Goal: Transaction & Acquisition: Purchase product/service

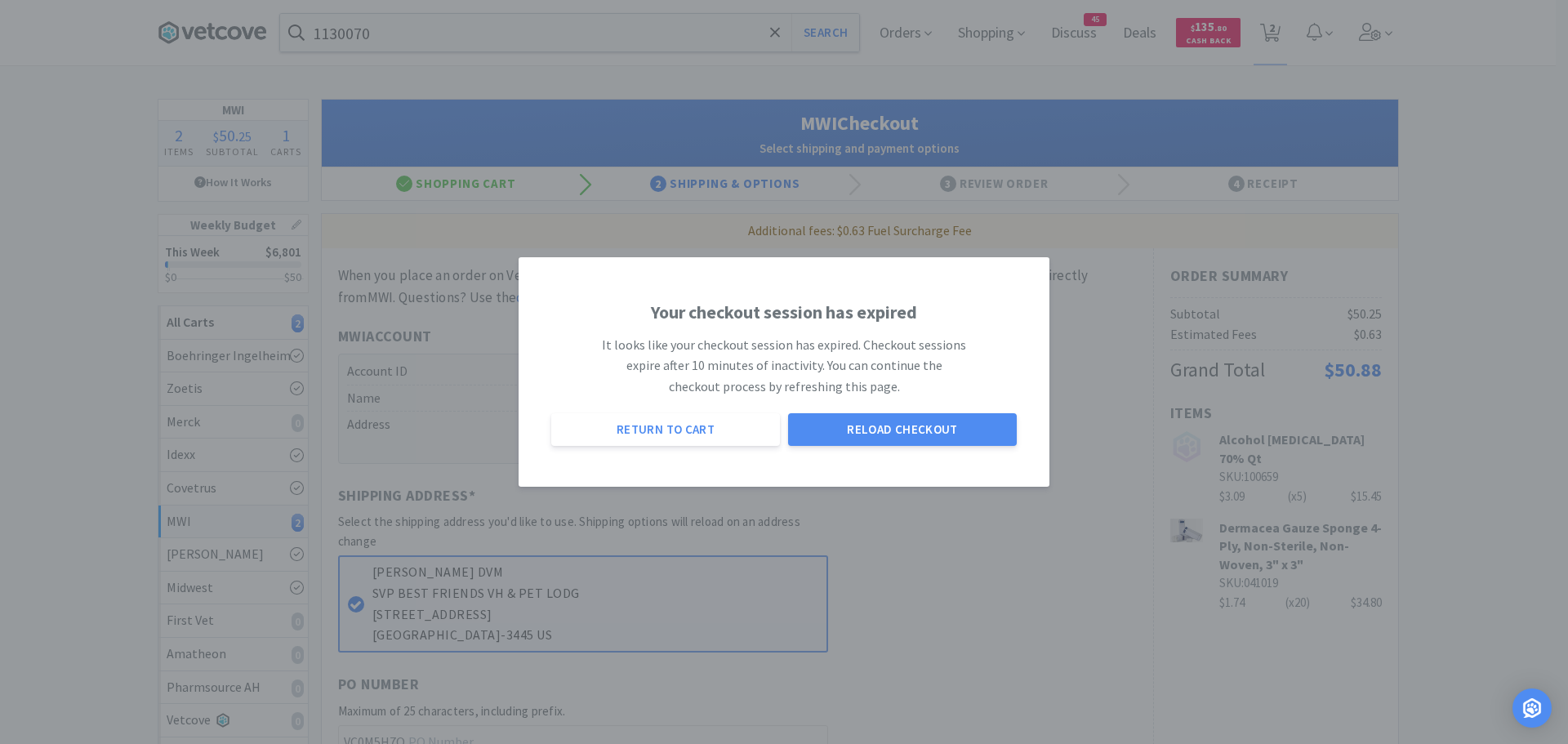
select select "STD_"
select select "FGA"
click at [847, 419] on button "Reload Checkout" at bounding box center [902, 429] width 228 height 33
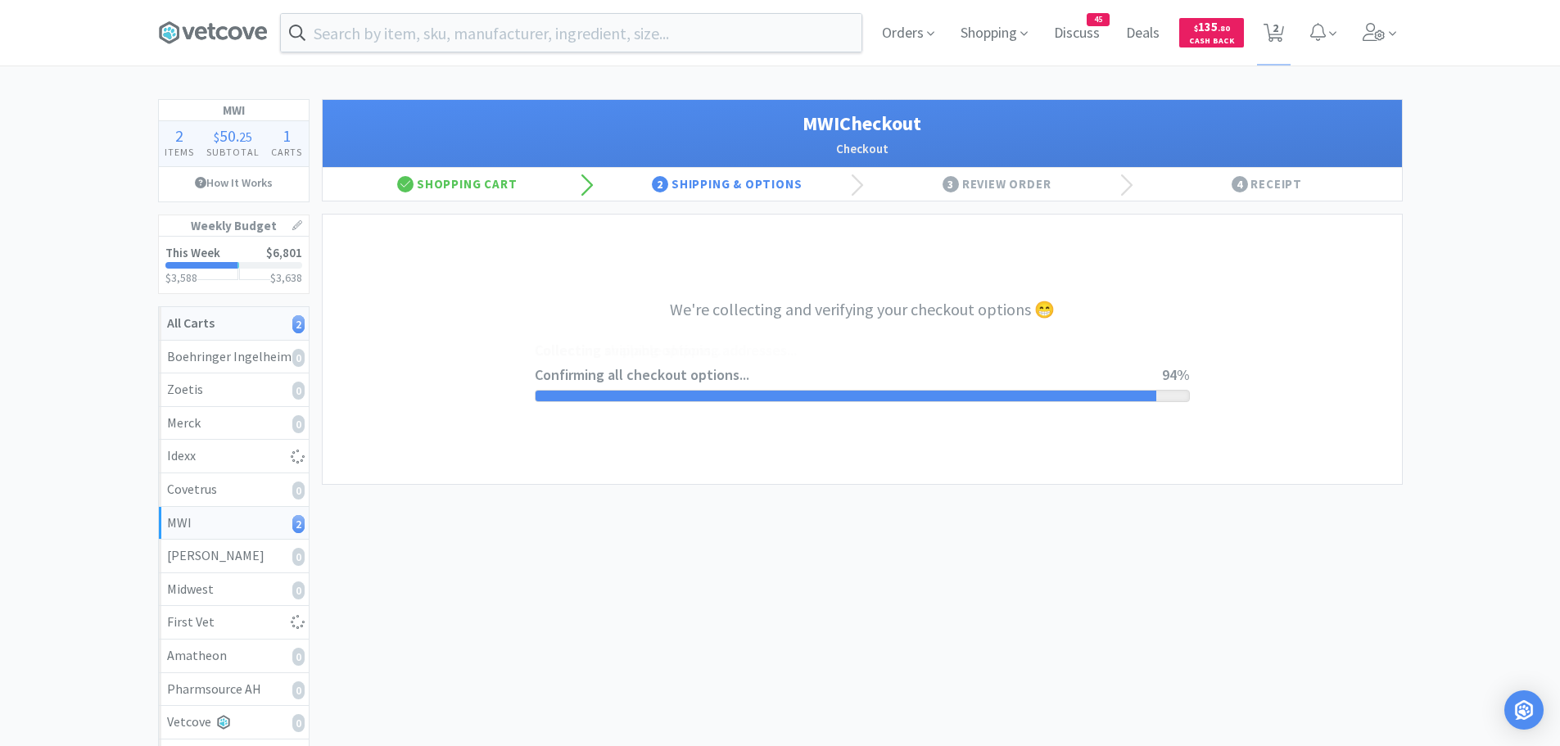
select select "STD_"
select select "FGA"
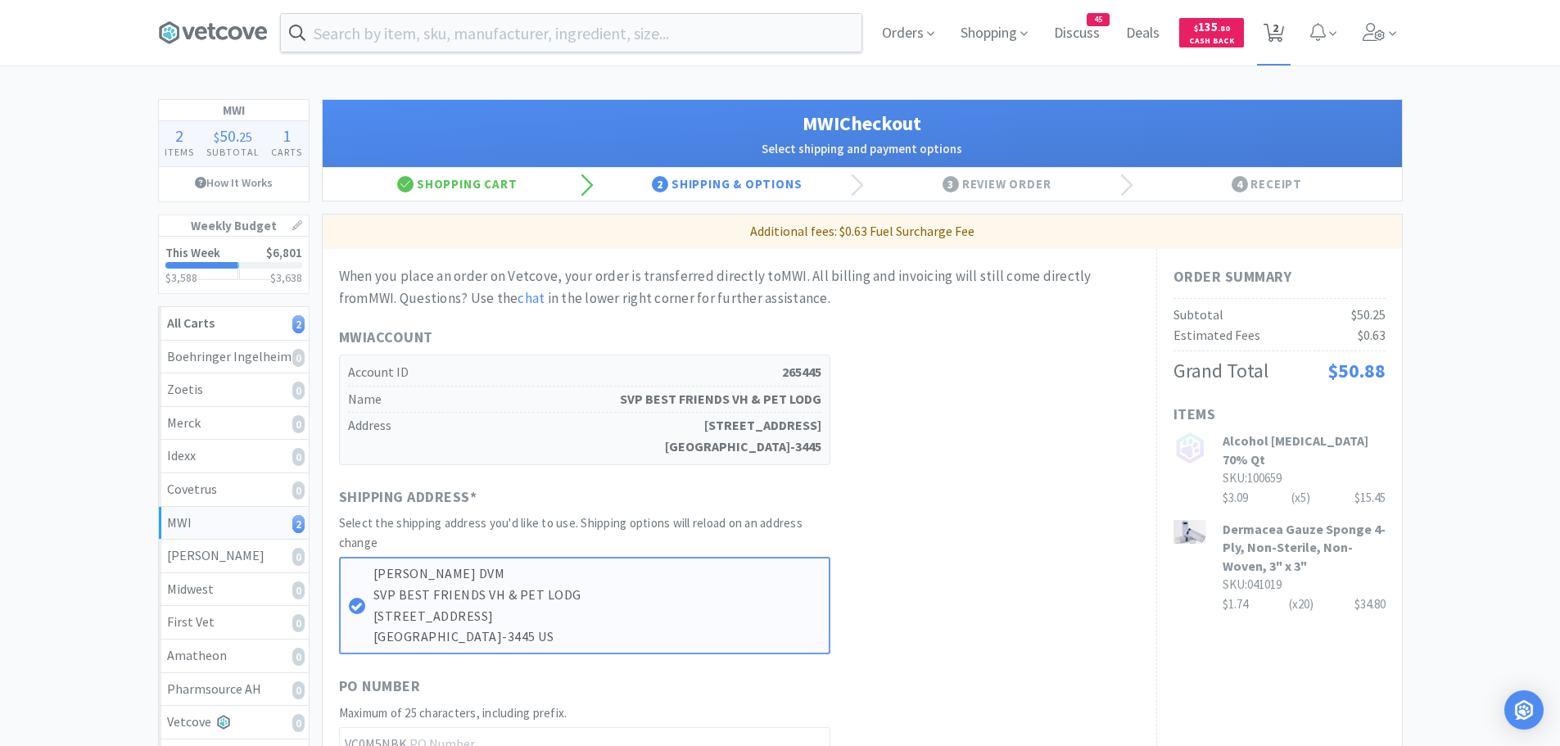
click at [1282, 33] on icon at bounding box center [1273, 33] width 20 height 18
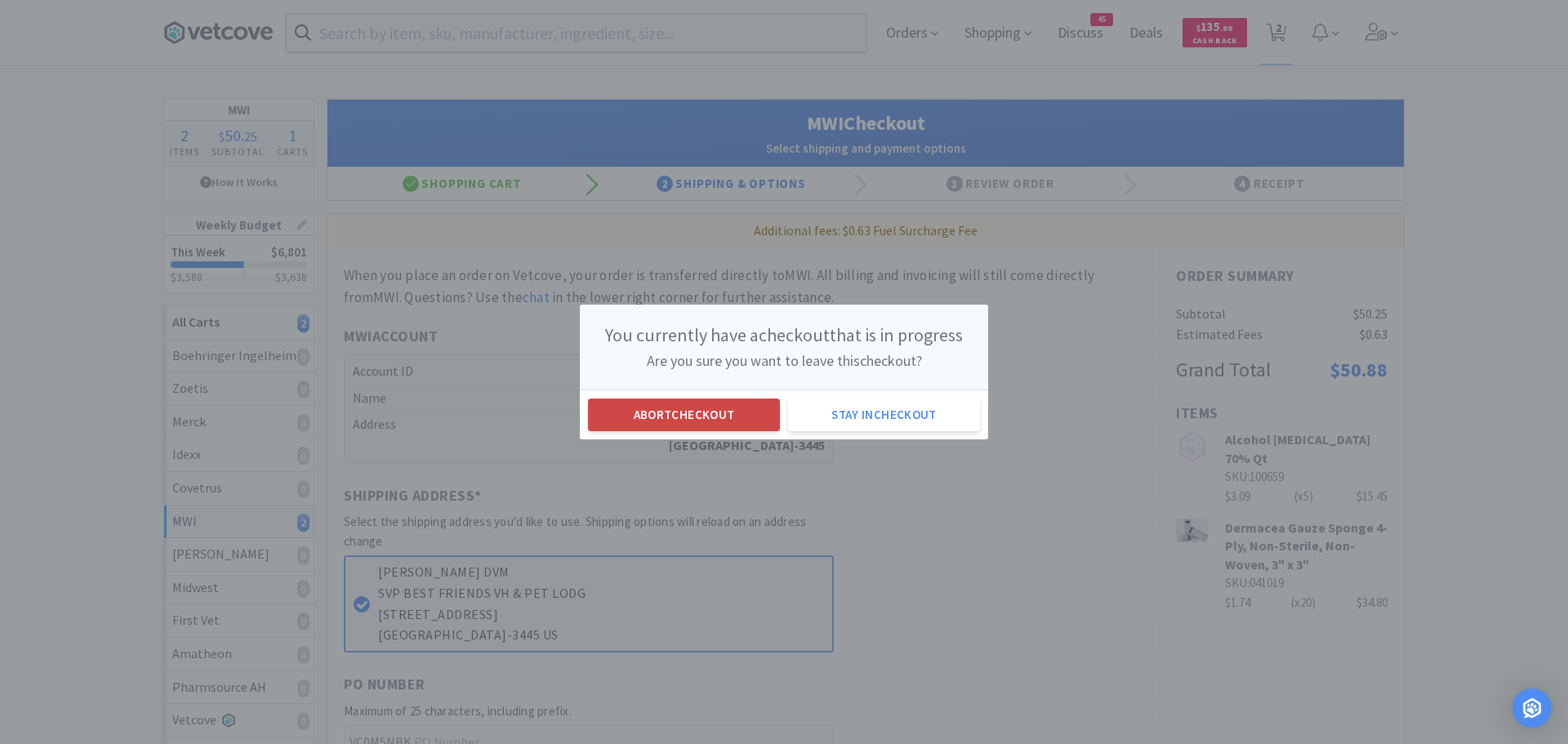
click at [748, 413] on button "Abort checkout" at bounding box center [684, 415] width 192 height 33
select select "20"
select select "5"
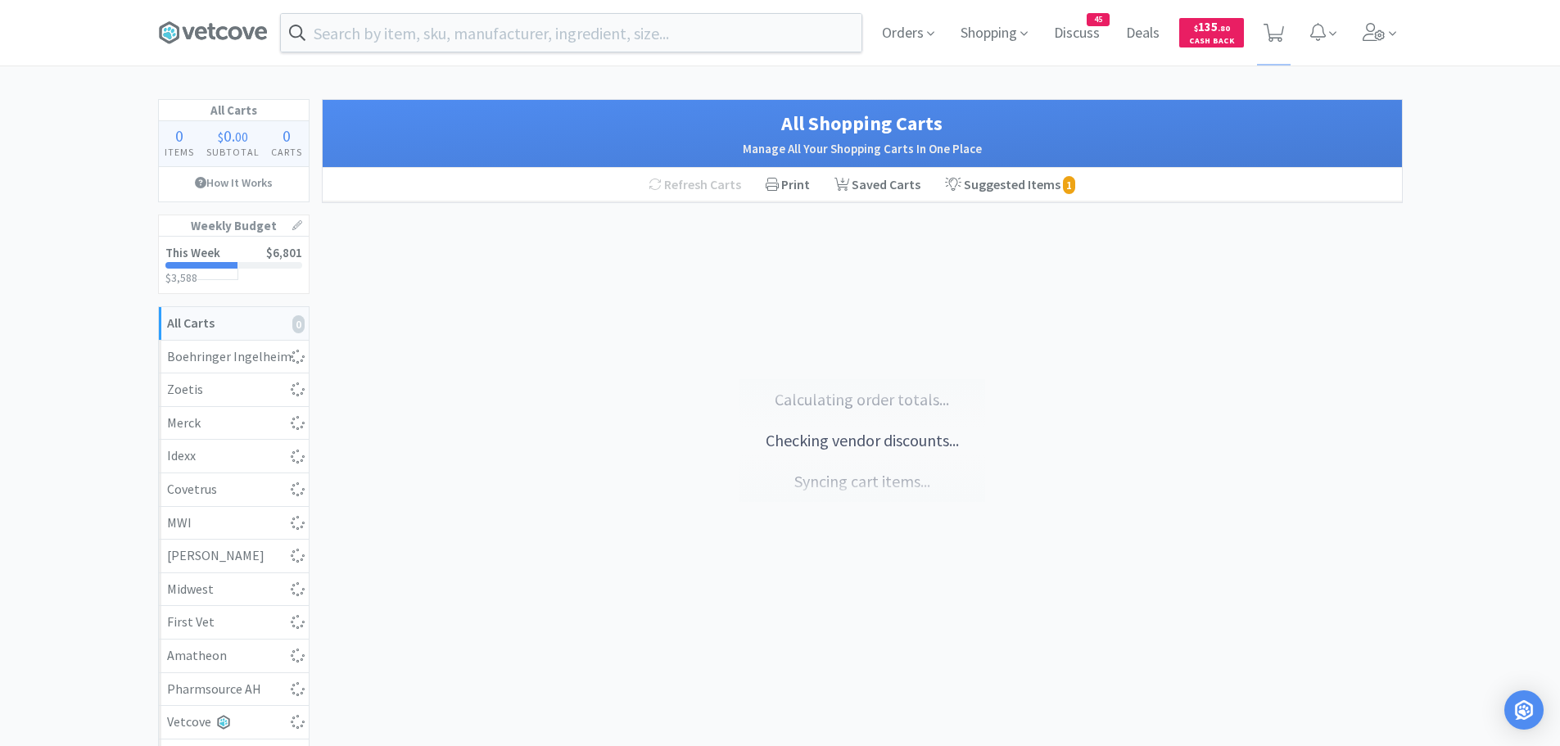
select select "20"
select select "5"
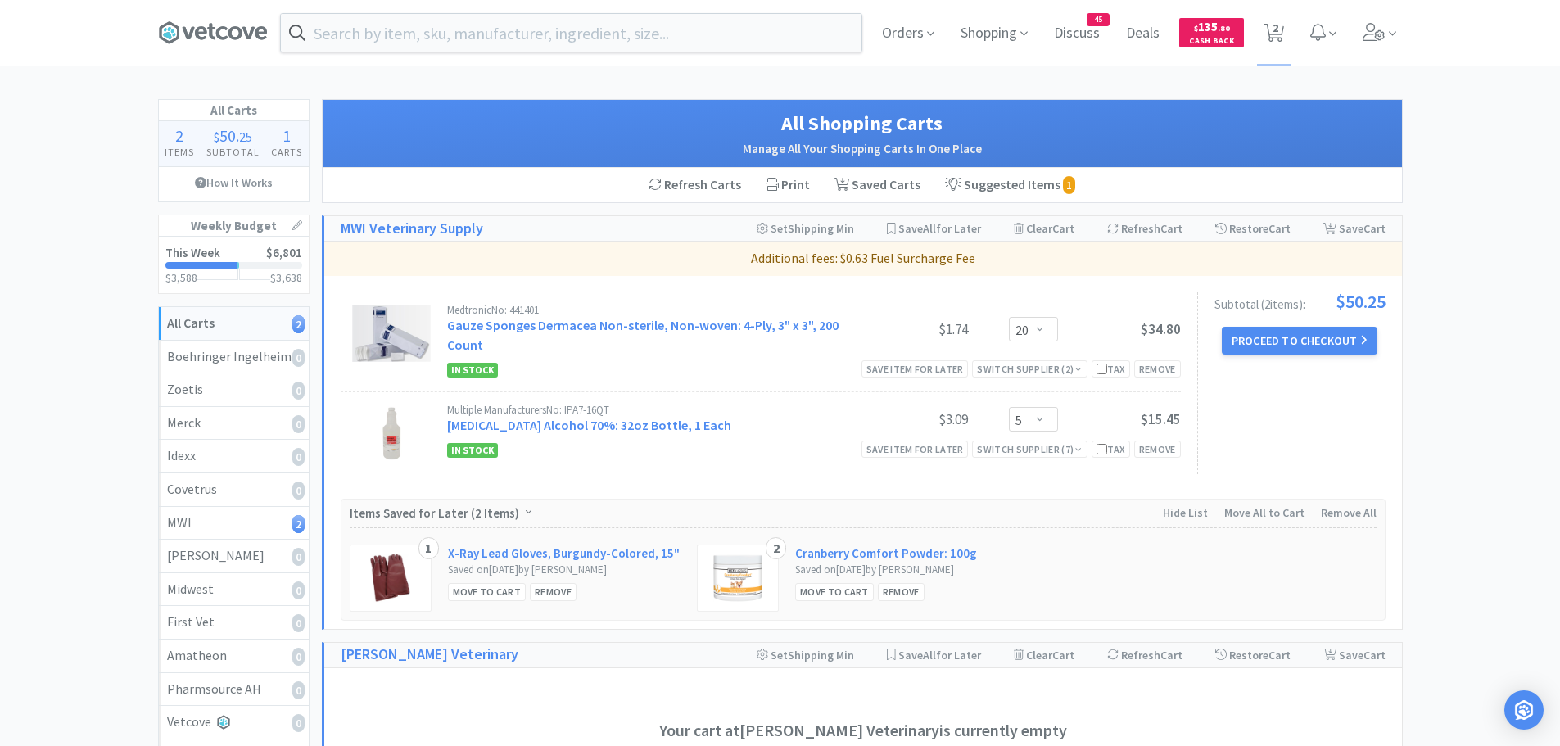
select select "1"
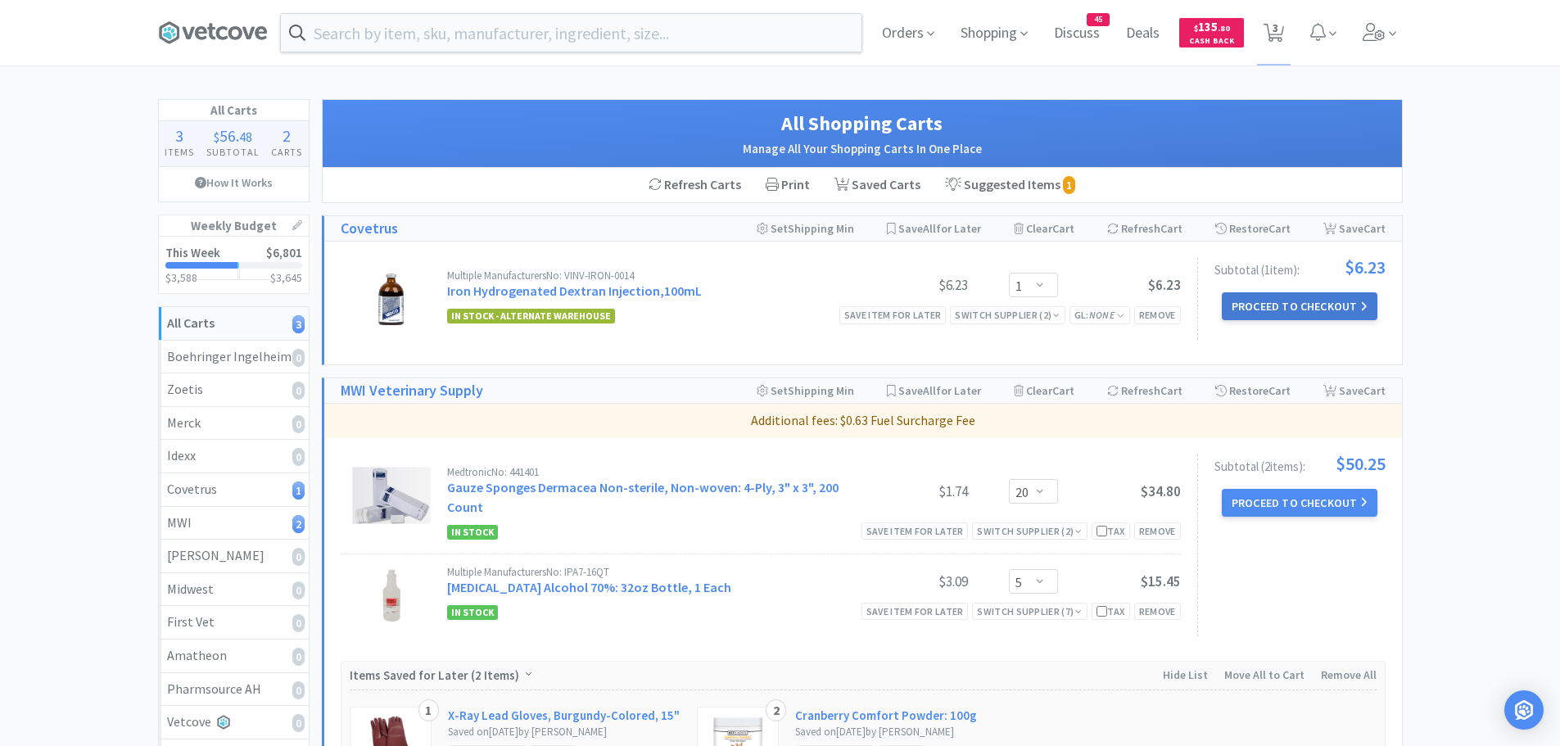
click at [1263, 309] on button "Proceed to Checkout" at bounding box center [1300, 306] width 156 height 28
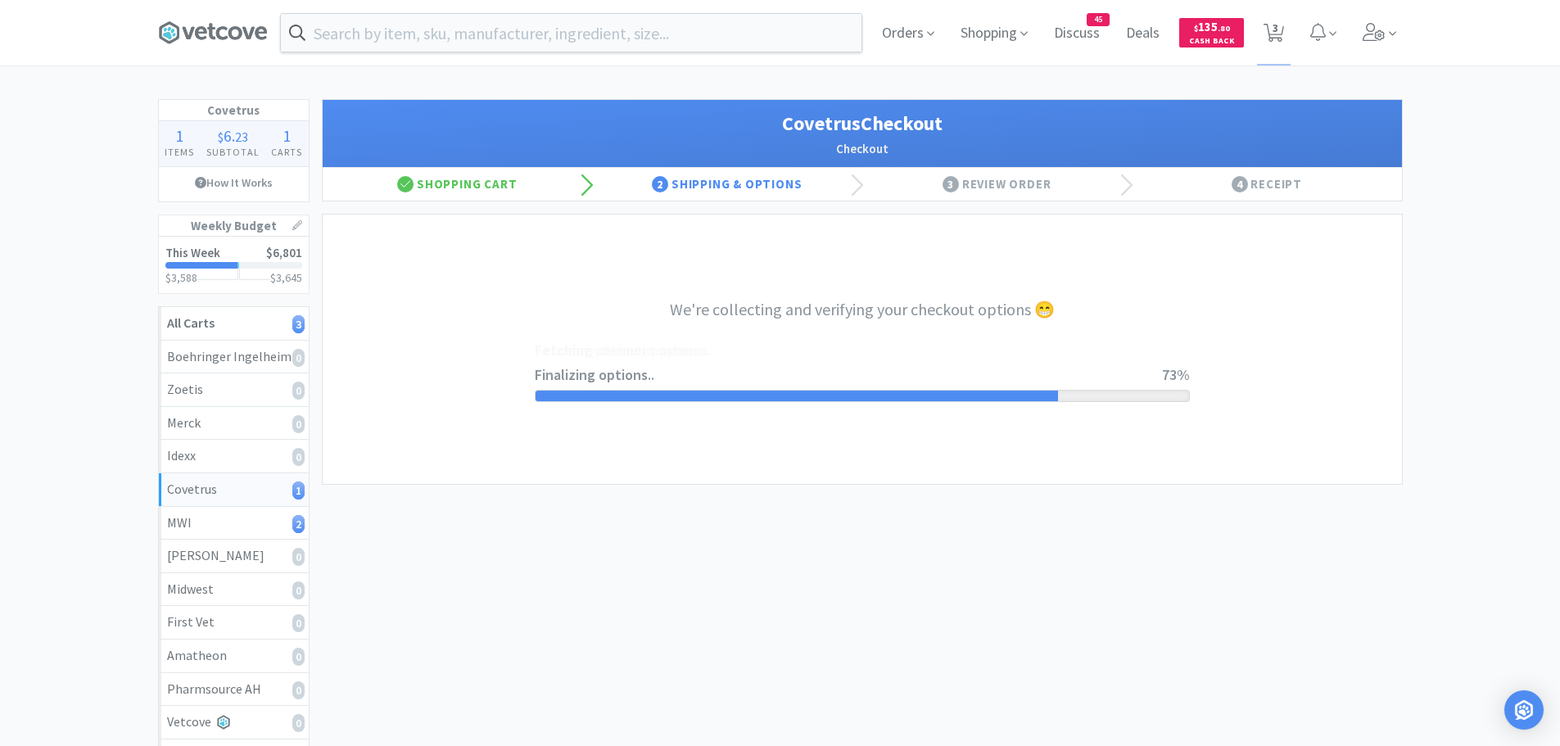
select select "ACCOUNT"
select select "cvt-standard-net"
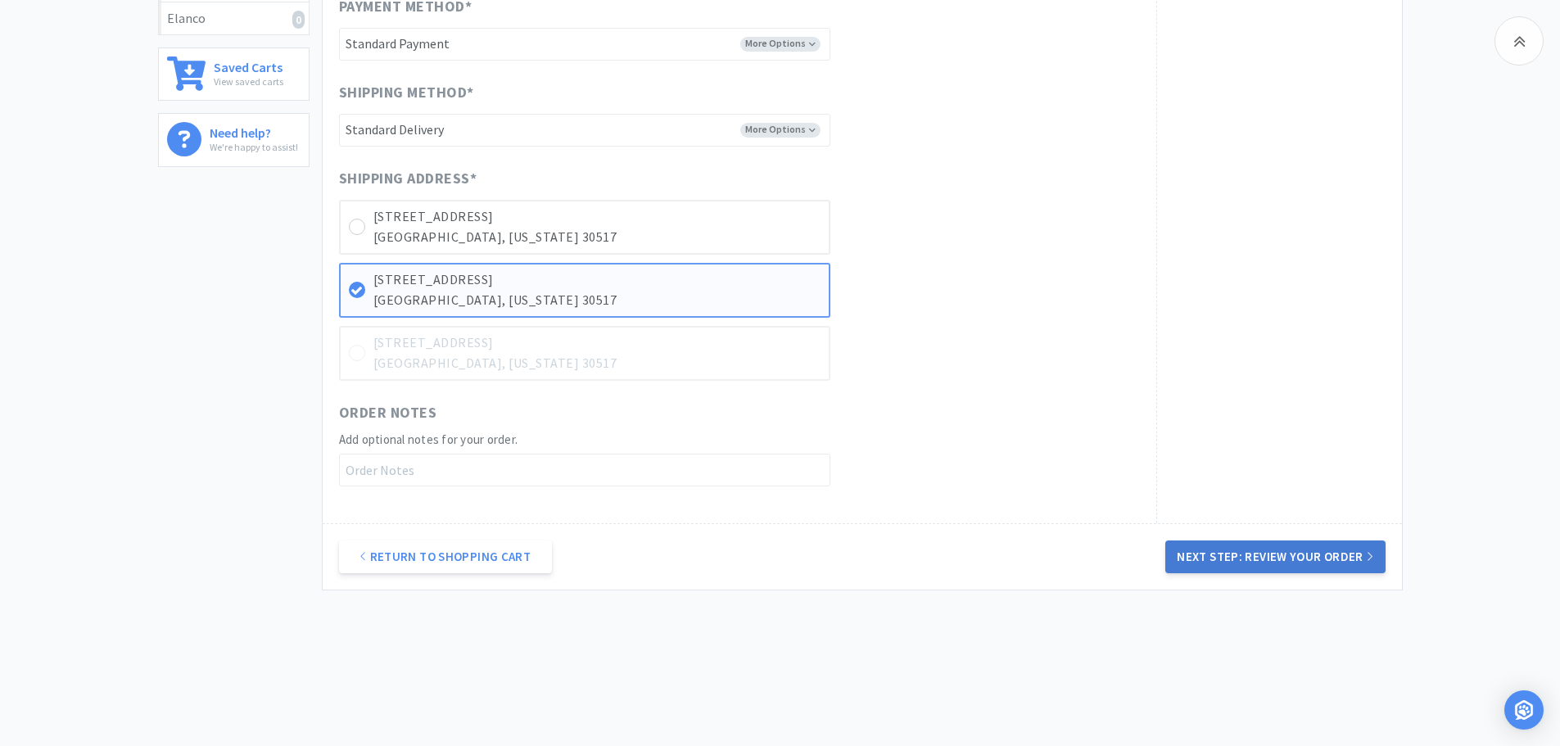
click at [1257, 554] on button "Next Step: Review Your Order" at bounding box center [1274, 556] width 219 height 33
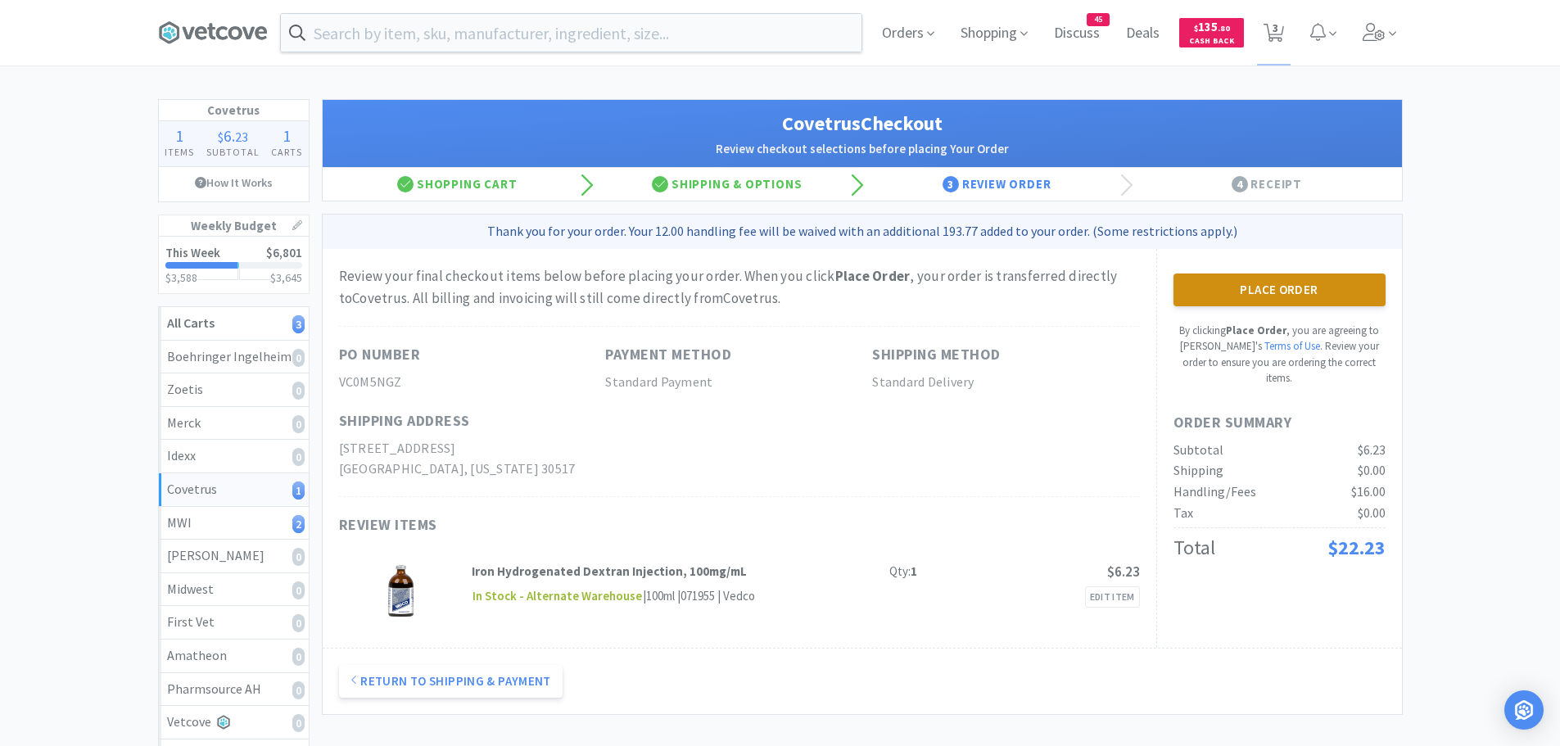
click at [1228, 283] on button "Place Order" at bounding box center [1279, 289] width 212 height 33
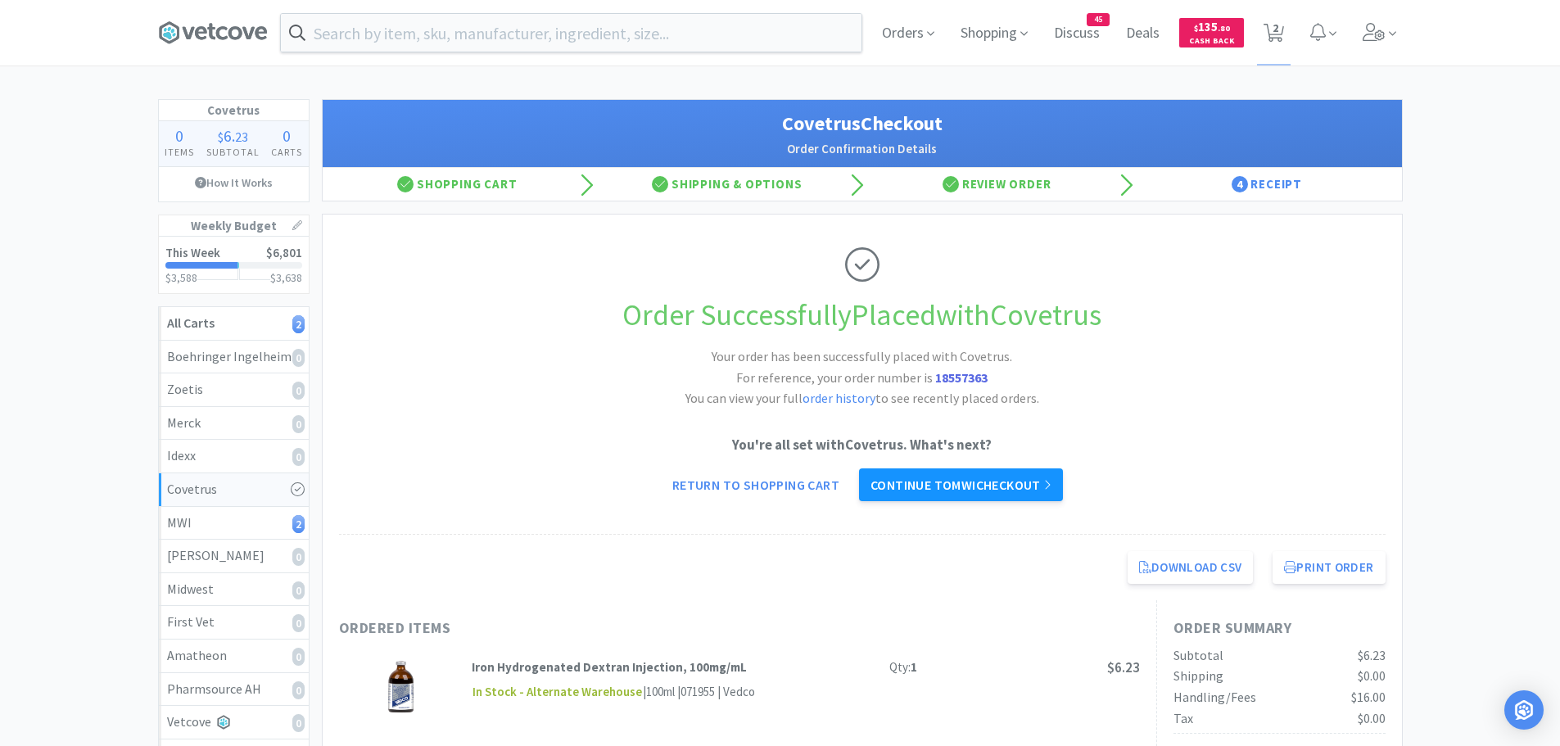
click at [929, 488] on link "Continue to MWI checkout" at bounding box center [961, 484] width 204 height 33
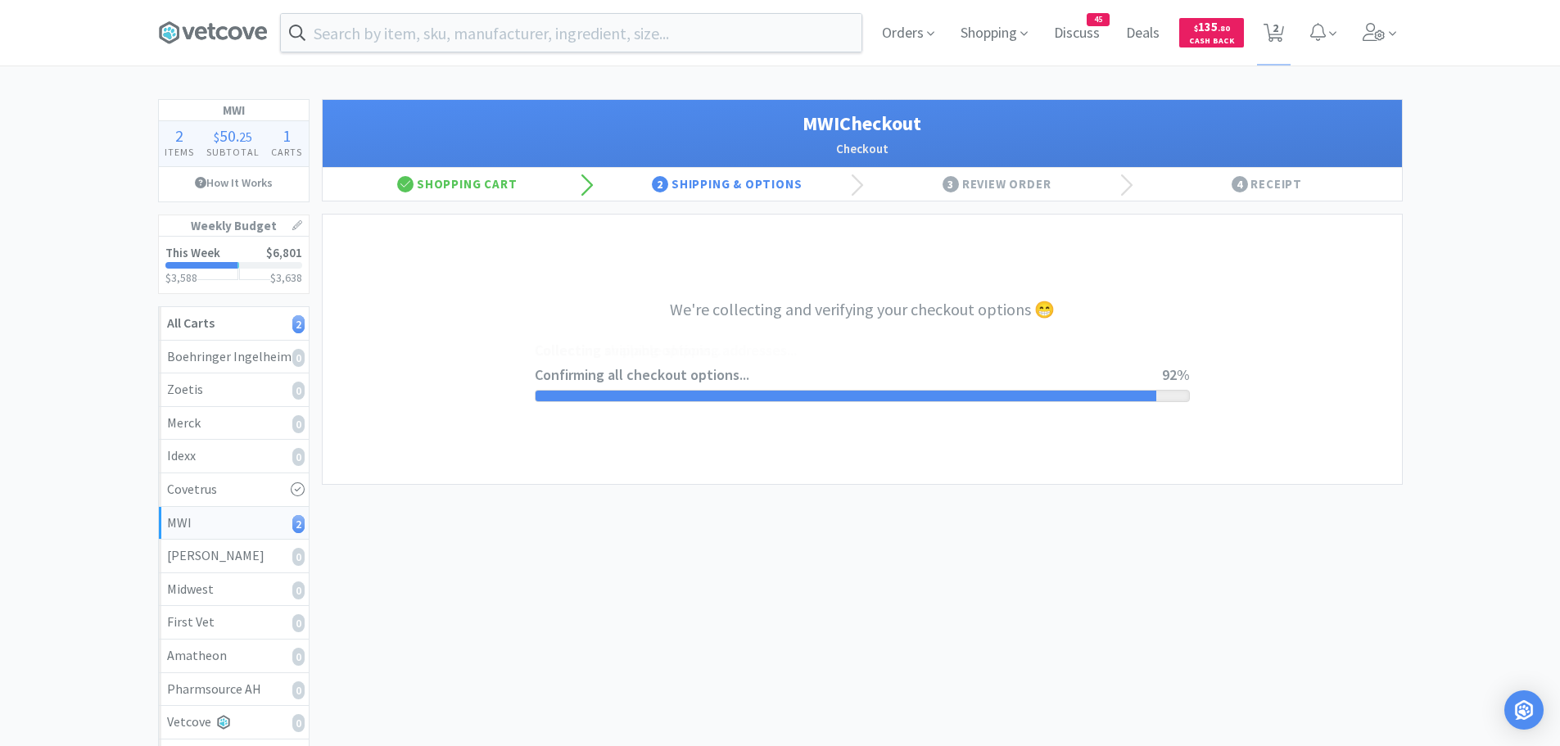
select select "STD_"
select select "FGA"
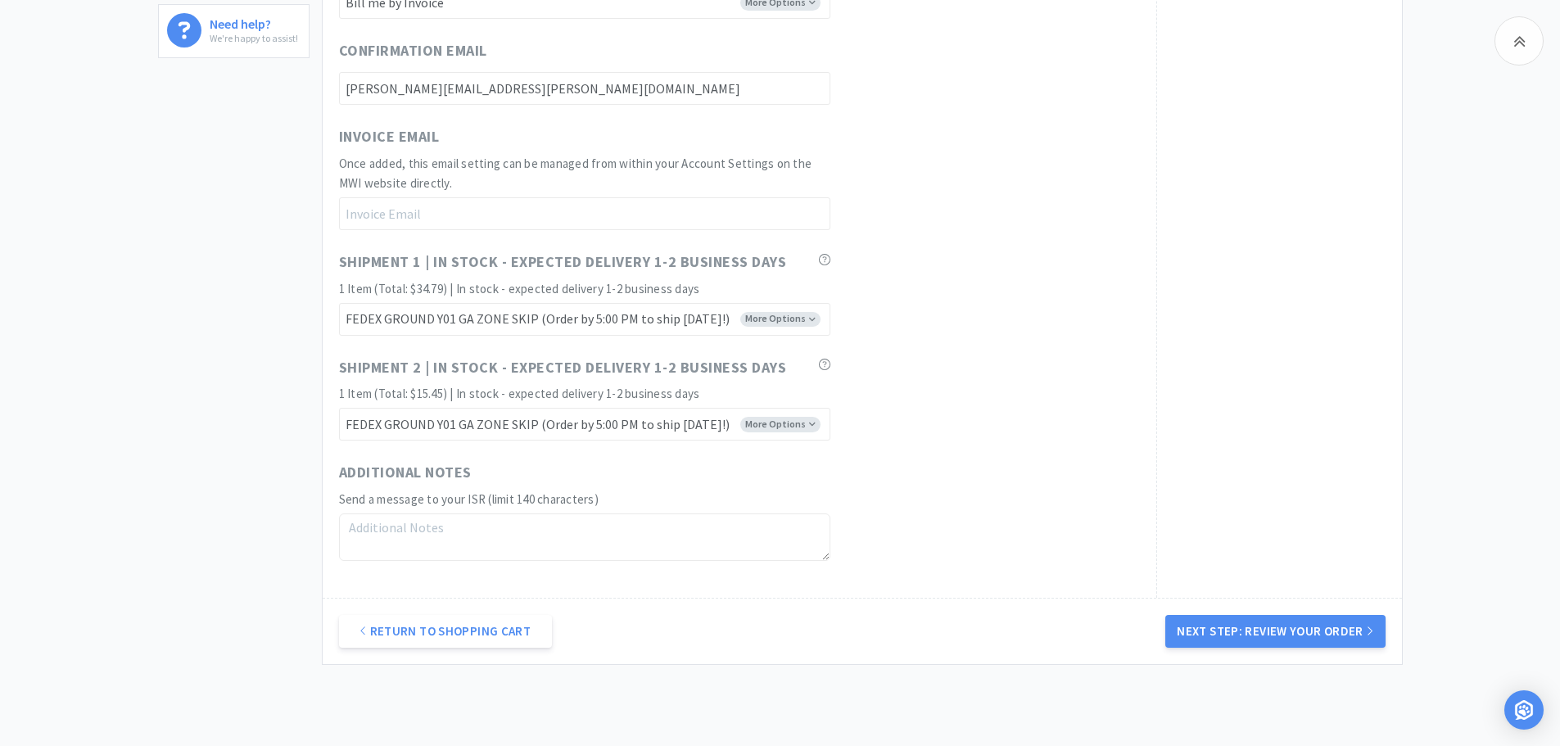
scroll to position [933, 0]
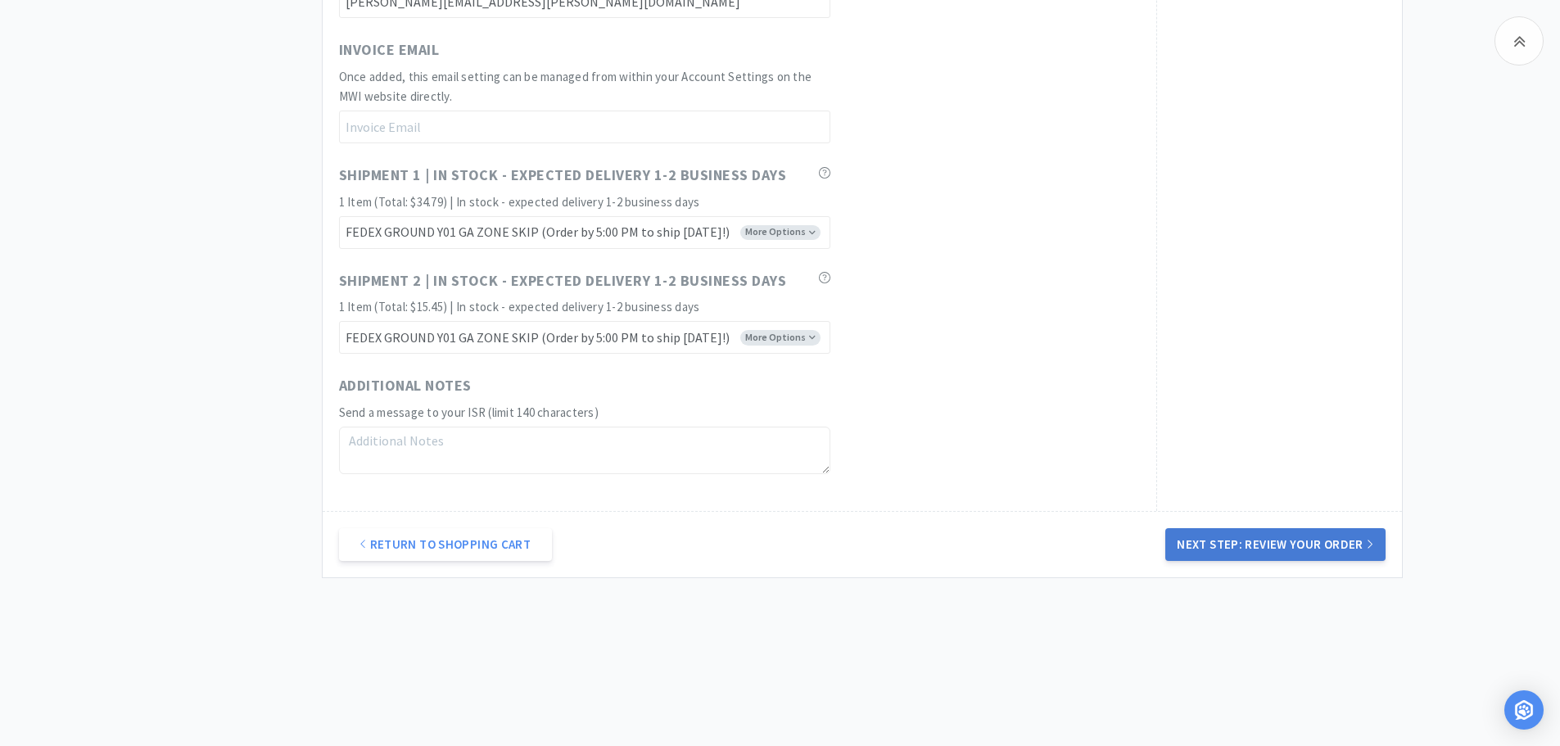
click at [1227, 530] on button "Next Step: Review Your Order" at bounding box center [1274, 544] width 219 height 33
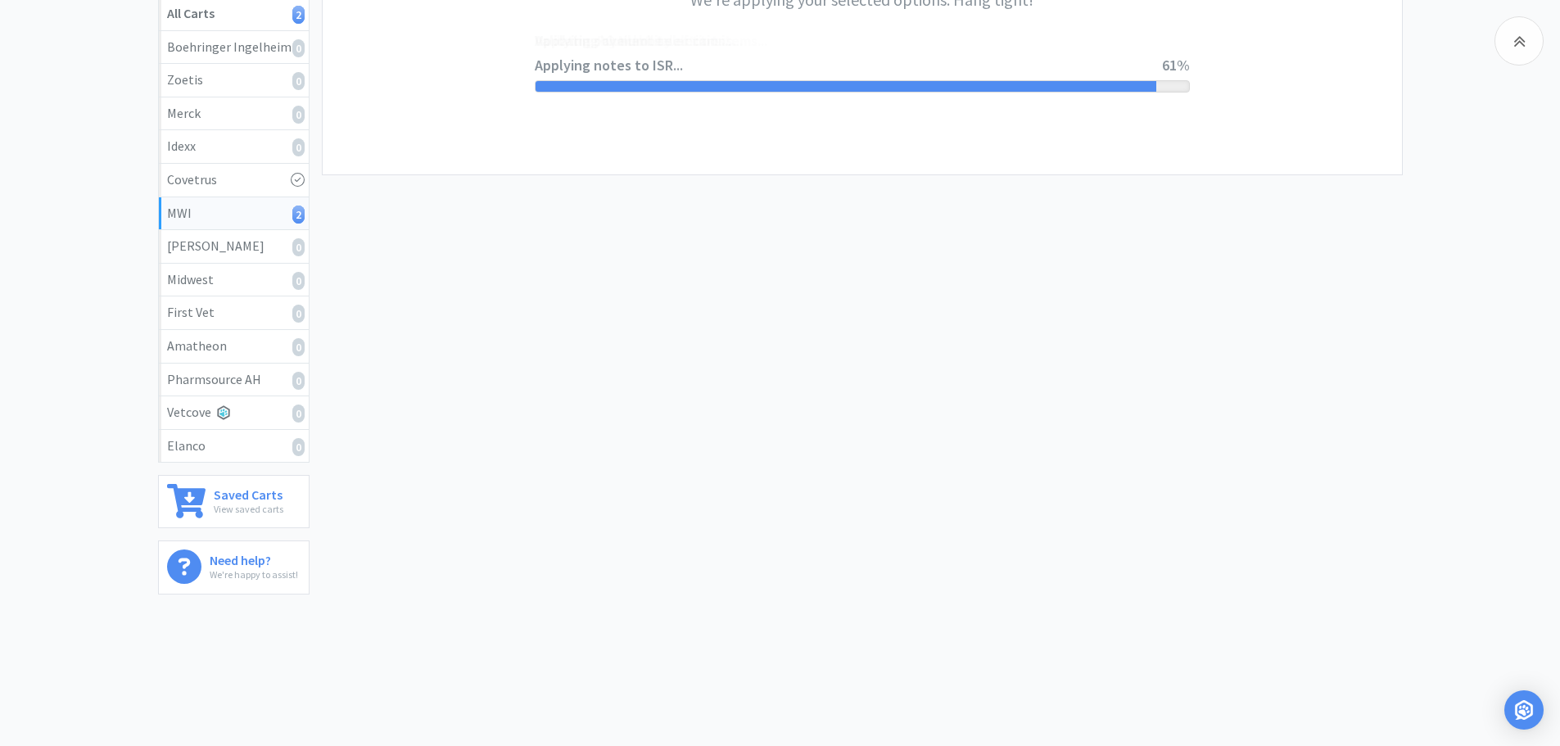
scroll to position [0, 0]
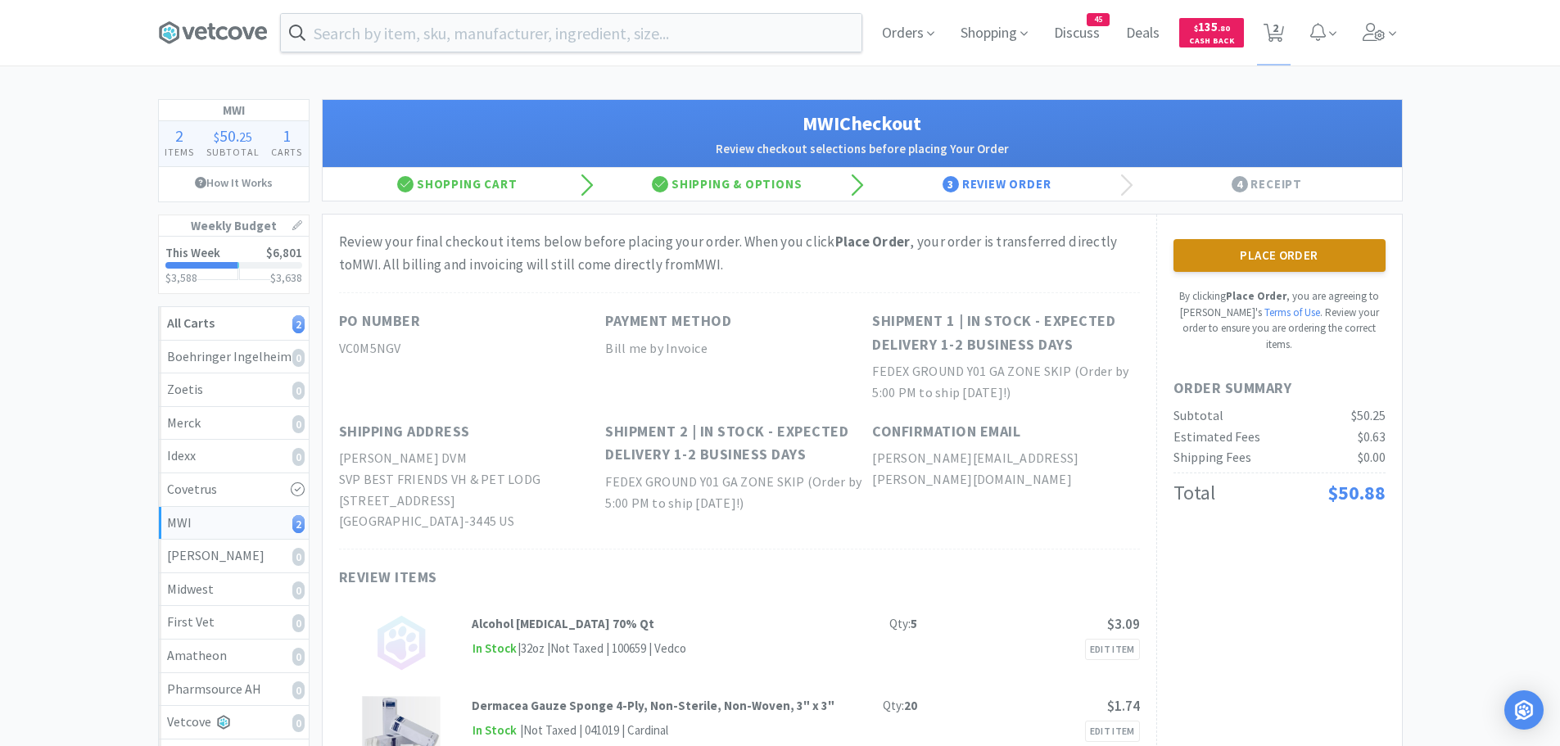
click at [1334, 253] on button "Place Order" at bounding box center [1279, 255] width 212 height 33
